Goal: Information Seeking & Learning: Learn about a topic

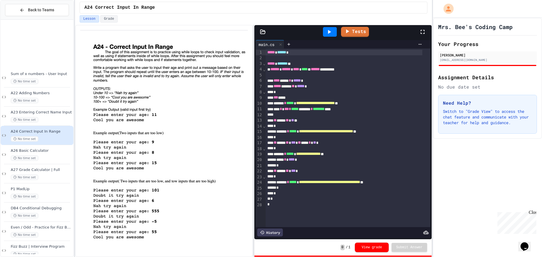
scroll to position [619, 0]
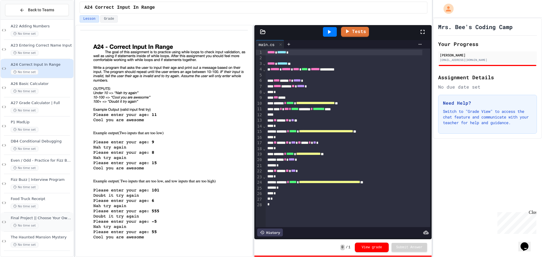
click at [55, 224] on div "No time set" at bounding box center [41, 225] width 61 height 5
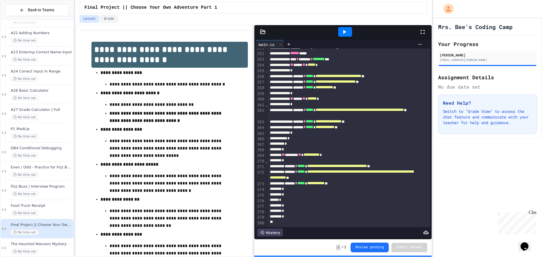
scroll to position [2312, 0]
click at [532, 215] on div "Close" at bounding box center [531, 213] width 7 height 7
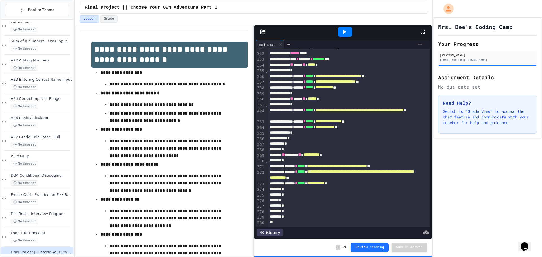
scroll to position [619, 0]
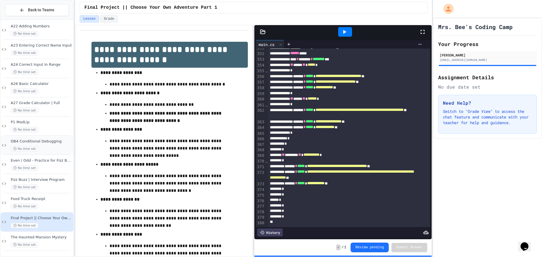
click at [56, 146] on div "DB4 Conditional Debugging No time set" at bounding box center [41, 145] width 61 height 12
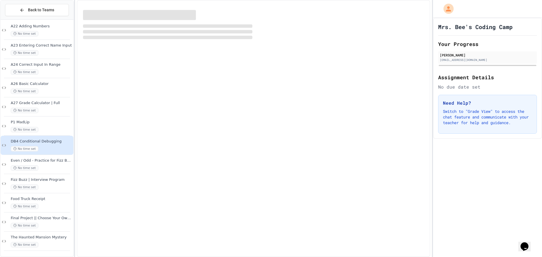
scroll to position [612, 0]
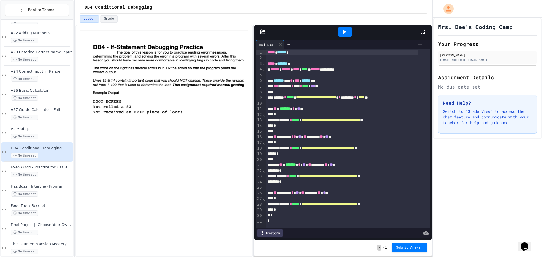
click at [261, 231] on icon at bounding box center [262, 233] width 5 height 5
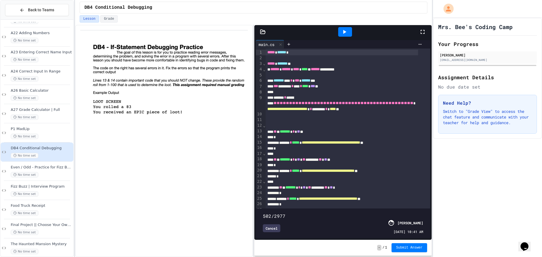
type input "*"
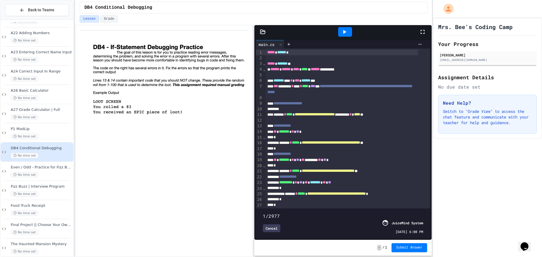
drag, startPoint x: 416, startPoint y: 204, endPoint x: 217, endPoint y: 197, distance: 198.4
click at [217, 197] on div "**********" at bounding box center [253, 141] width 357 height 232
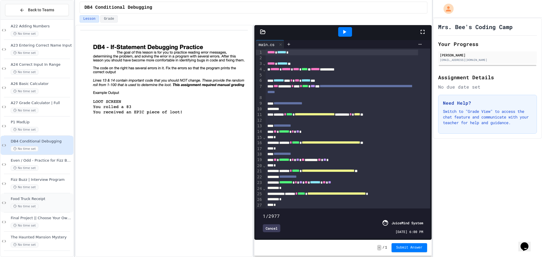
drag, startPoint x: 36, startPoint y: 182, endPoint x: 55, endPoint y: 212, distance: 36.1
click at [63, 217] on span "Final Project || Choose Your Own Adventure Part 1" at bounding box center [41, 218] width 61 height 5
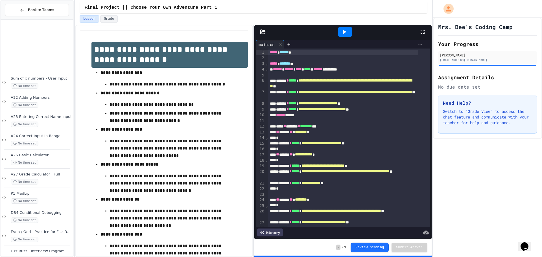
scroll to position [619, 0]
